Goal: Task Accomplishment & Management: Manage account settings

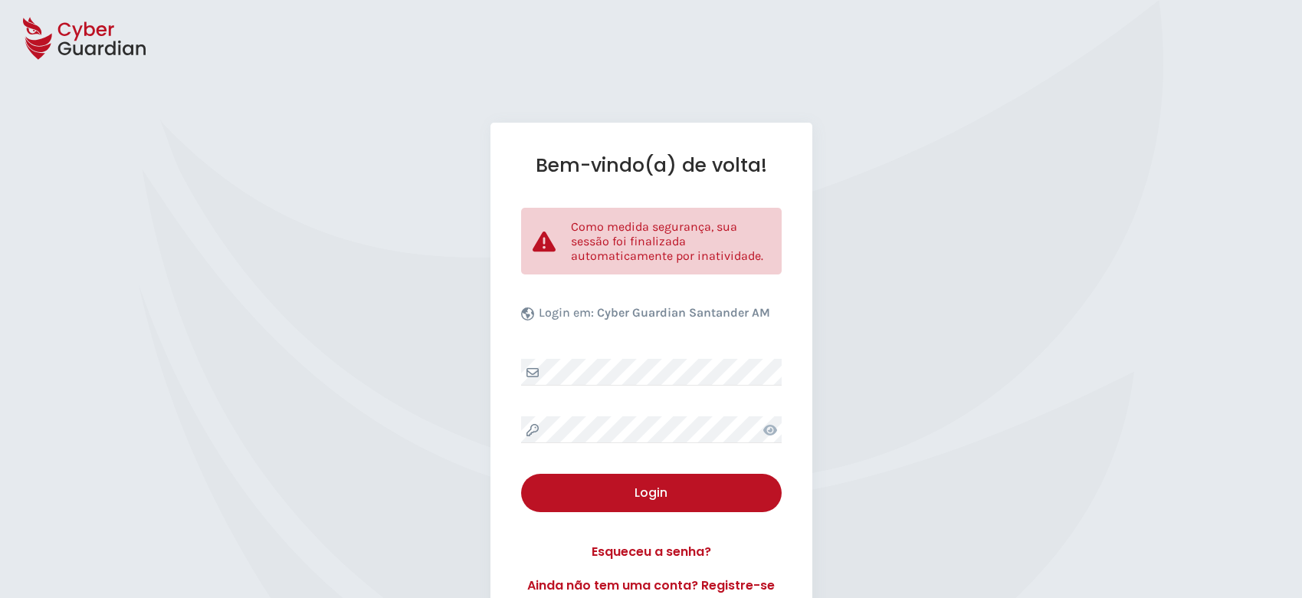
select select "Português (BR)"
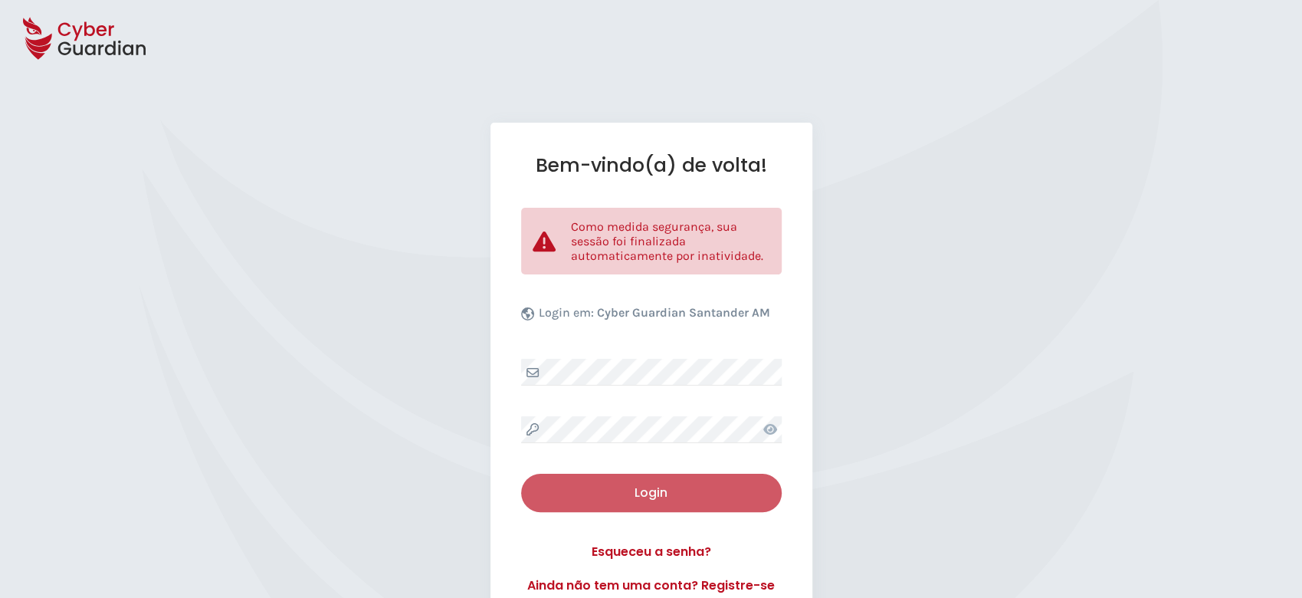
click at [637, 486] on div "Login" at bounding box center [652, 493] width 238 height 18
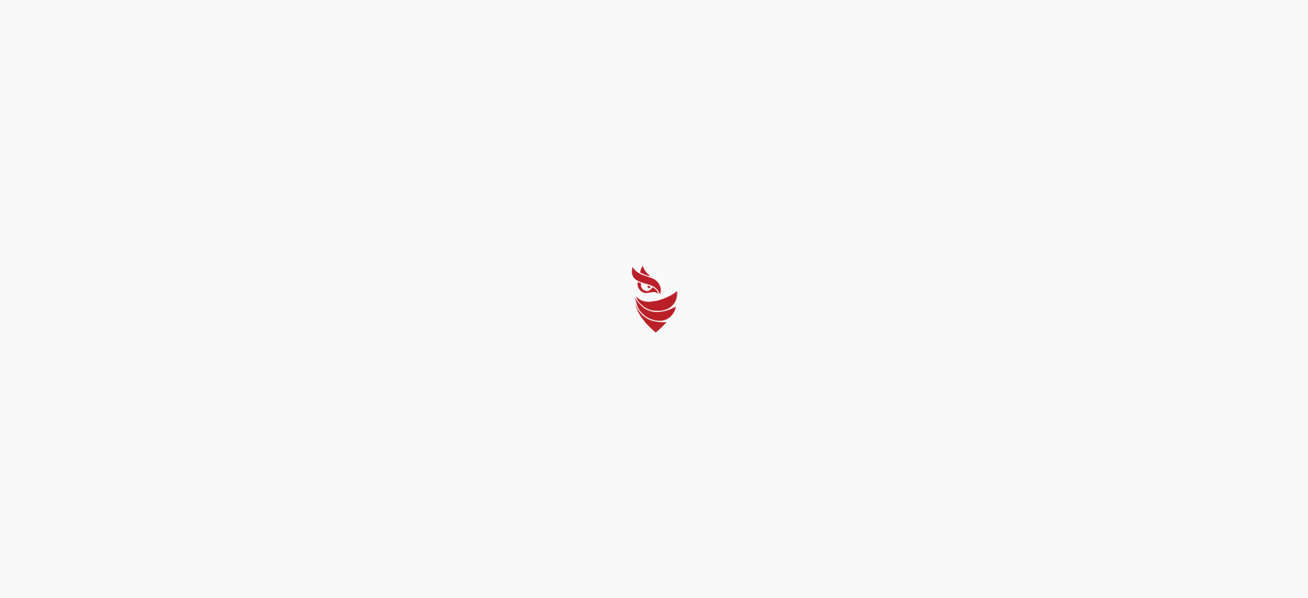
select select "Português (BR)"
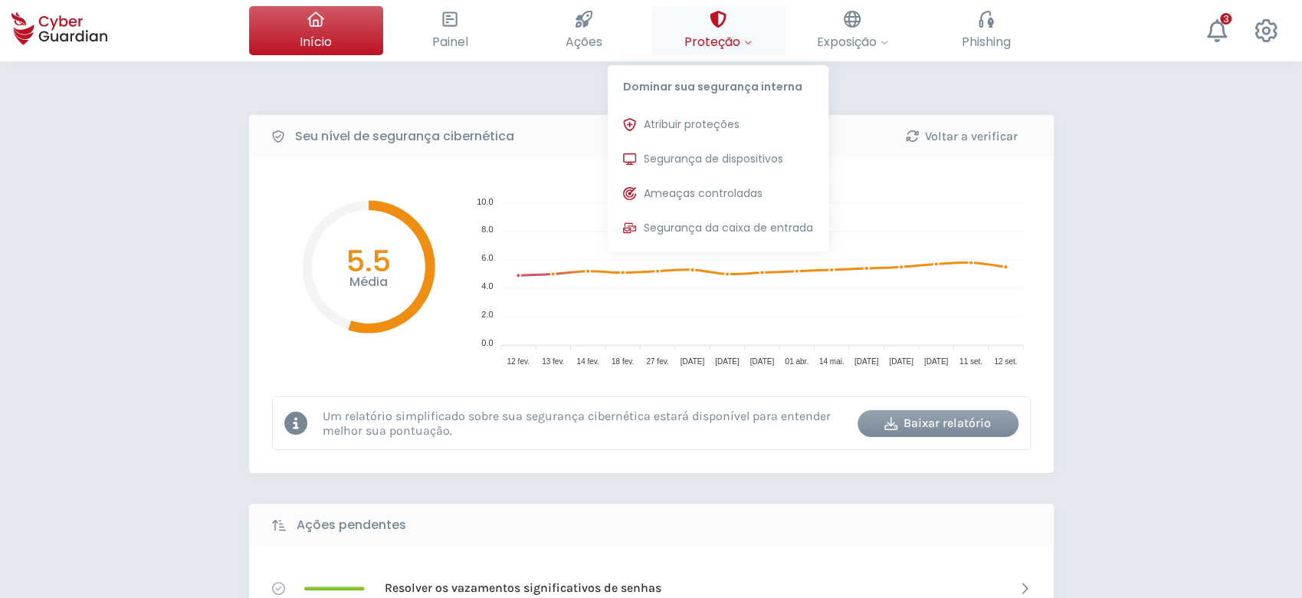
click at [725, 24] on icon at bounding box center [718, 19] width 17 height 17
click at [681, 159] on span "Segurança de dispositivos" at bounding box center [714, 159] width 140 height 16
